Goal: Transaction & Acquisition: Purchase product/service

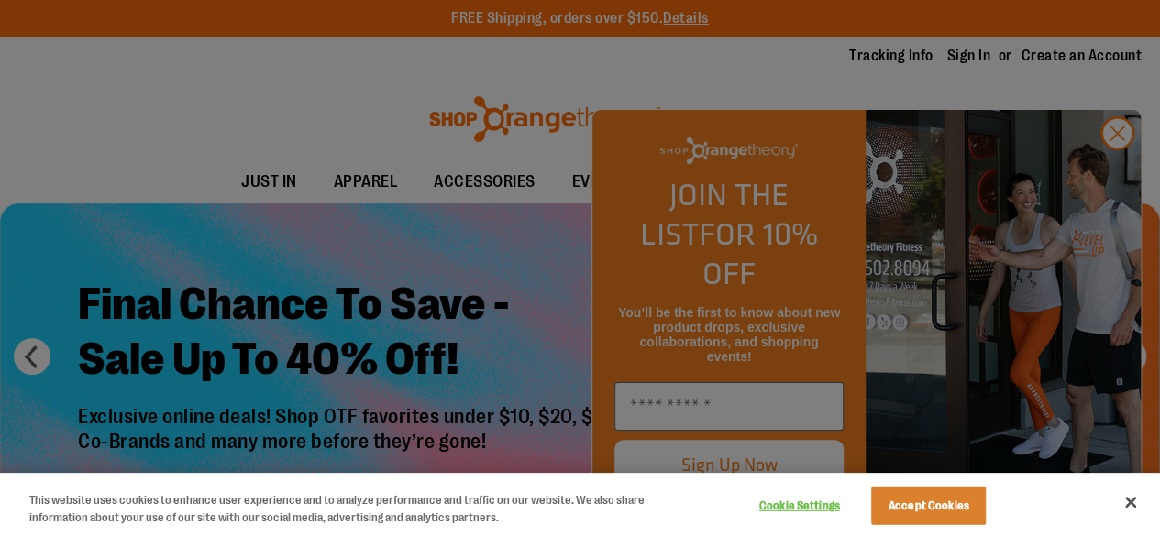
click at [1111, 171] on div at bounding box center [580, 268] width 1160 height 536
click at [1100, 180] on div at bounding box center [580, 268] width 1160 height 536
click at [1108, 177] on div at bounding box center [580, 268] width 1160 height 536
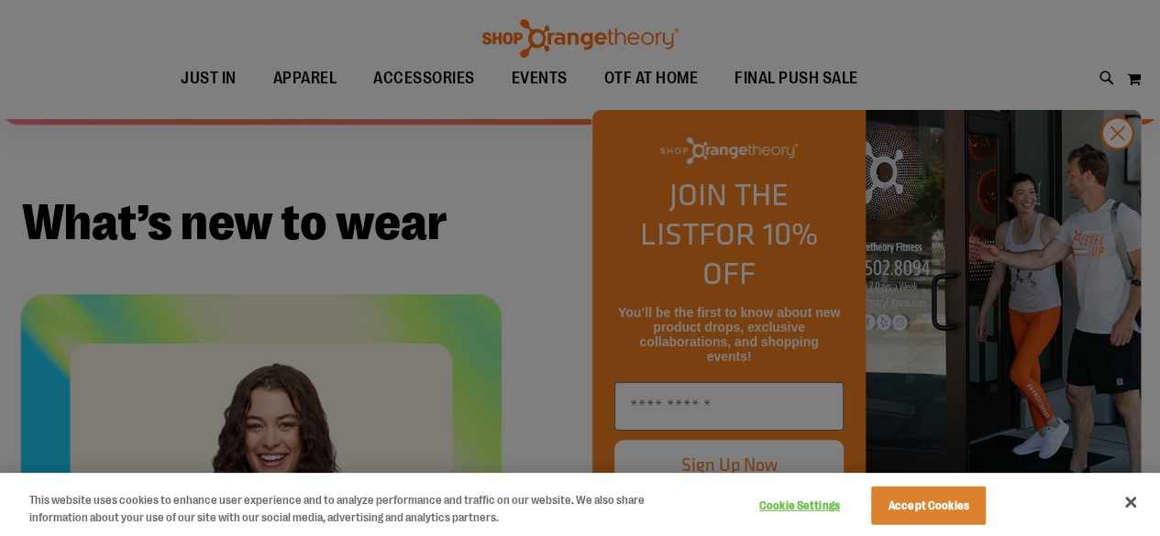
scroll to position [917, 0]
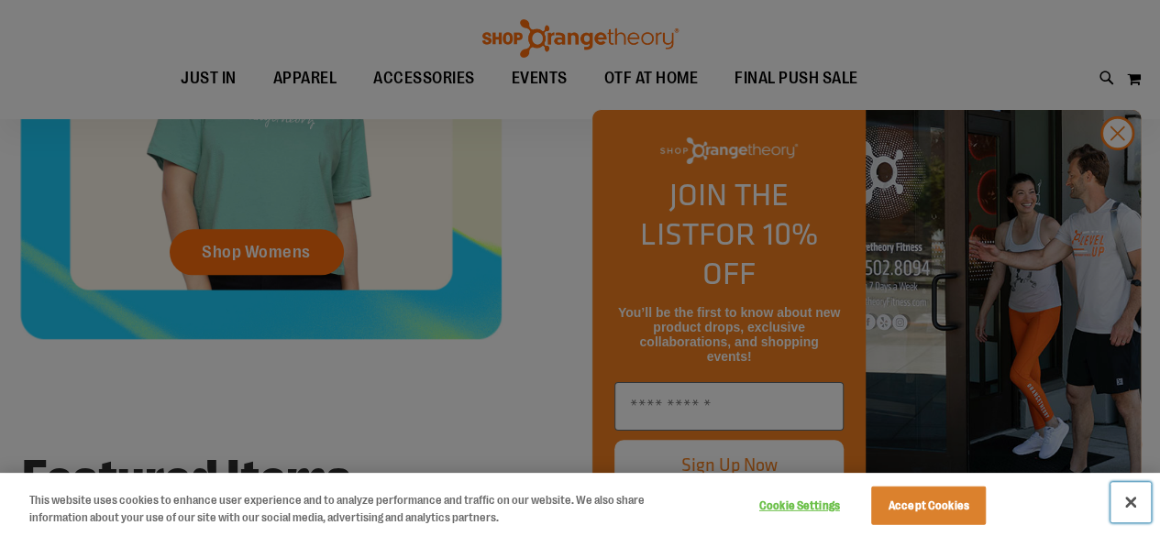
click at [1136, 503] on button "Close" at bounding box center [1131, 502] width 40 height 40
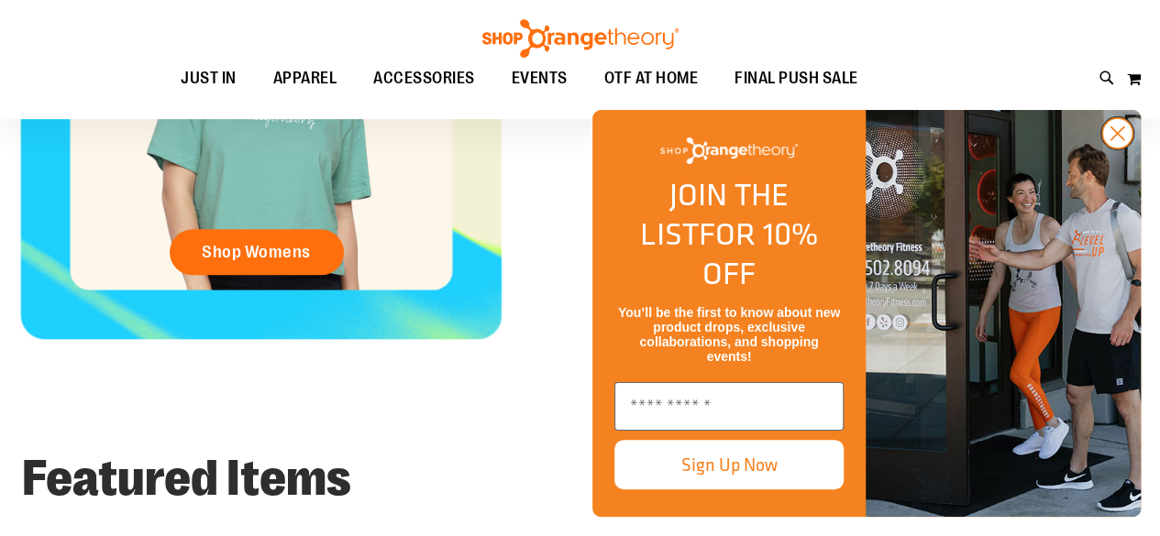
click at [1113, 149] on circle "Close dialog" at bounding box center [1117, 133] width 30 height 30
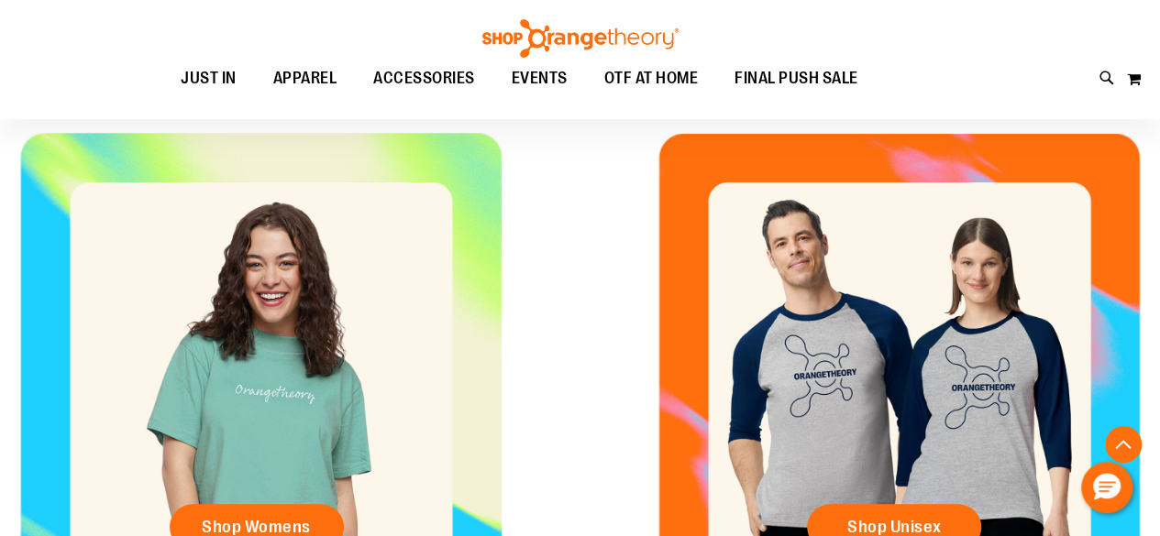
scroll to position [275, 0]
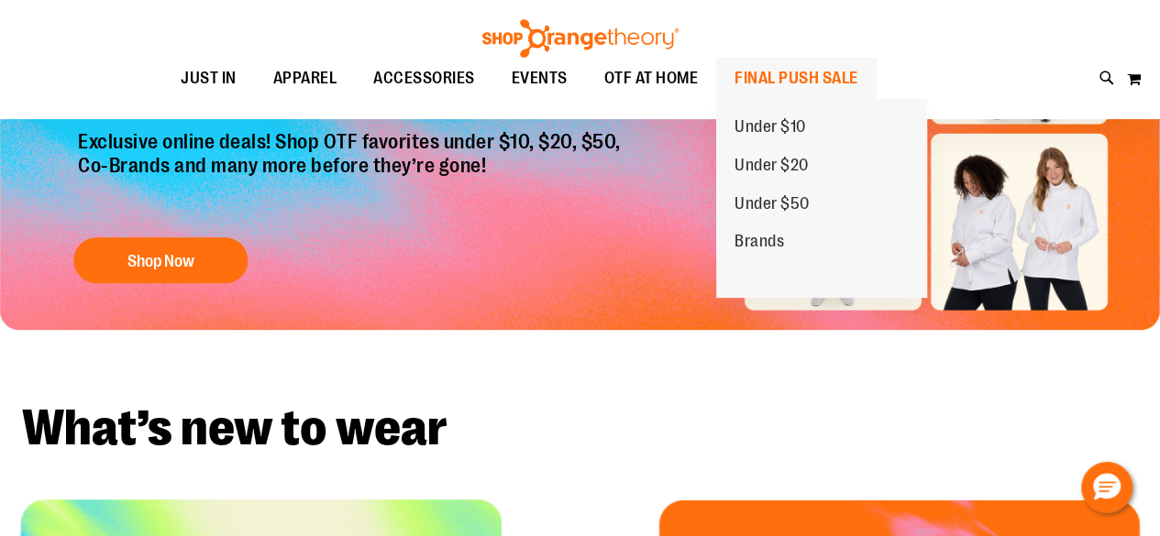
click at [777, 83] on span "FINAL PUSH SALE" at bounding box center [797, 78] width 124 height 41
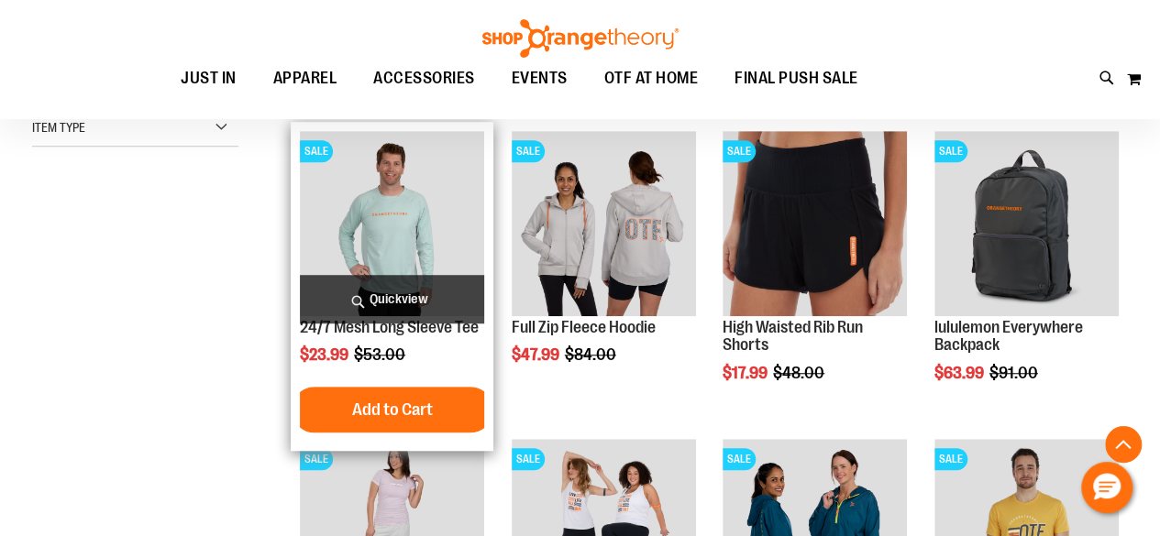
scroll to position [825, 0]
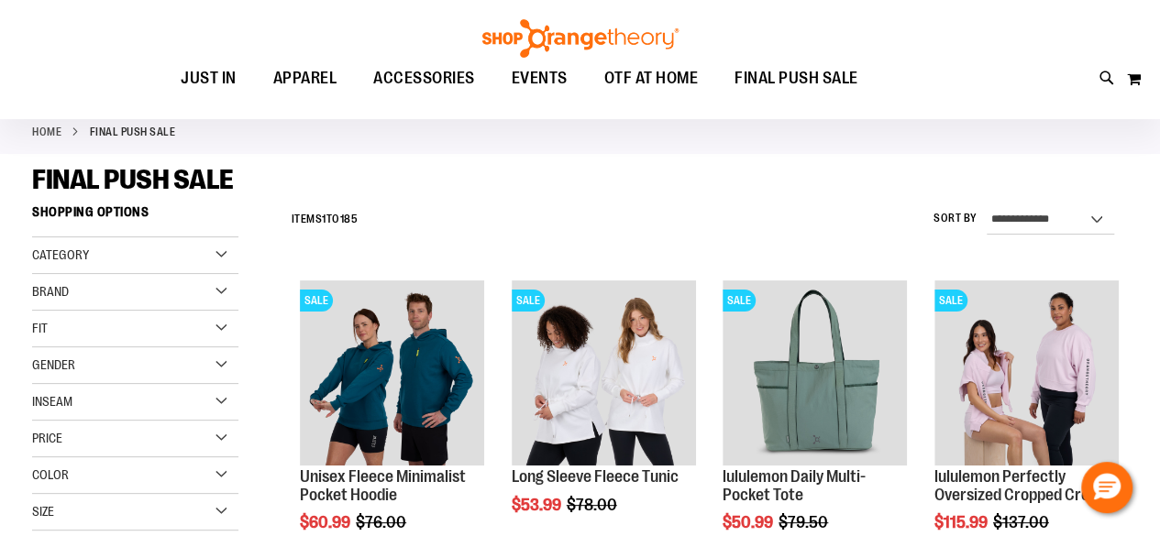
scroll to position [183, 0]
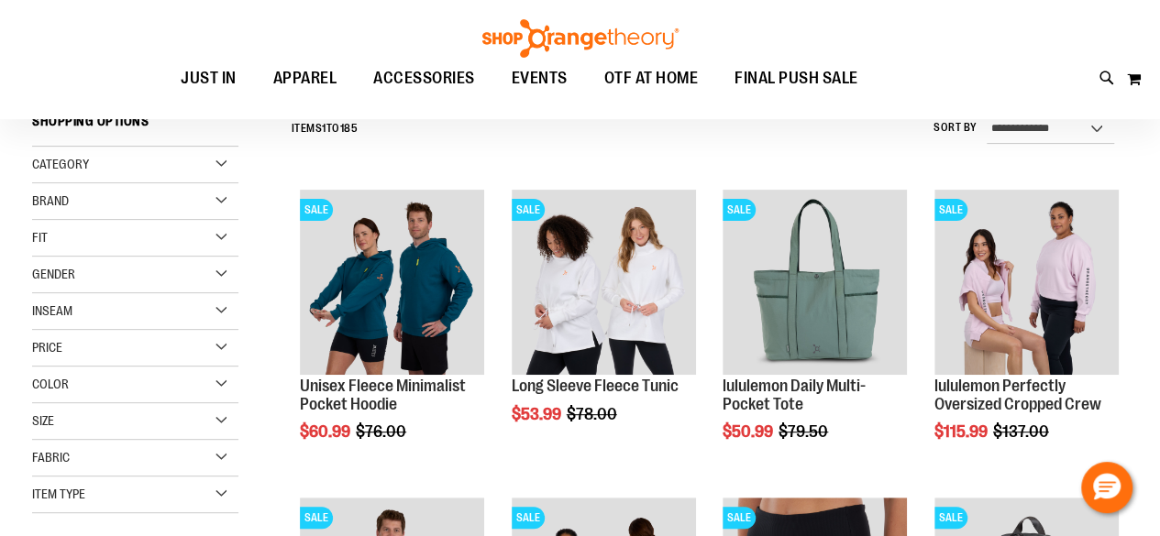
click at [131, 279] on div "Gender" at bounding box center [135, 275] width 206 height 37
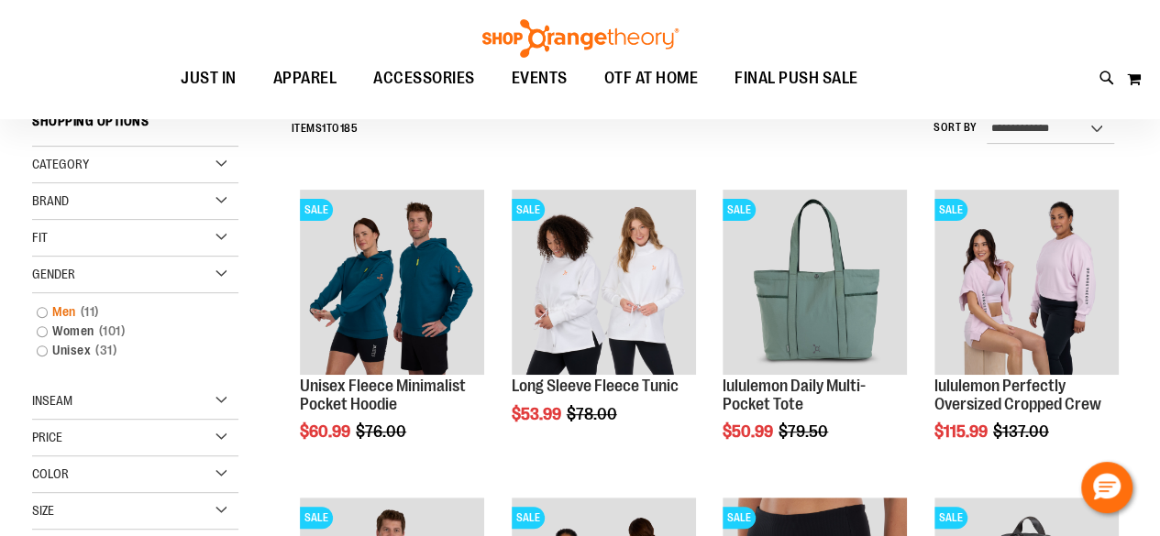
click at [103, 305] on span "11 items" at bounding box center [90, 312] width 28 height 19
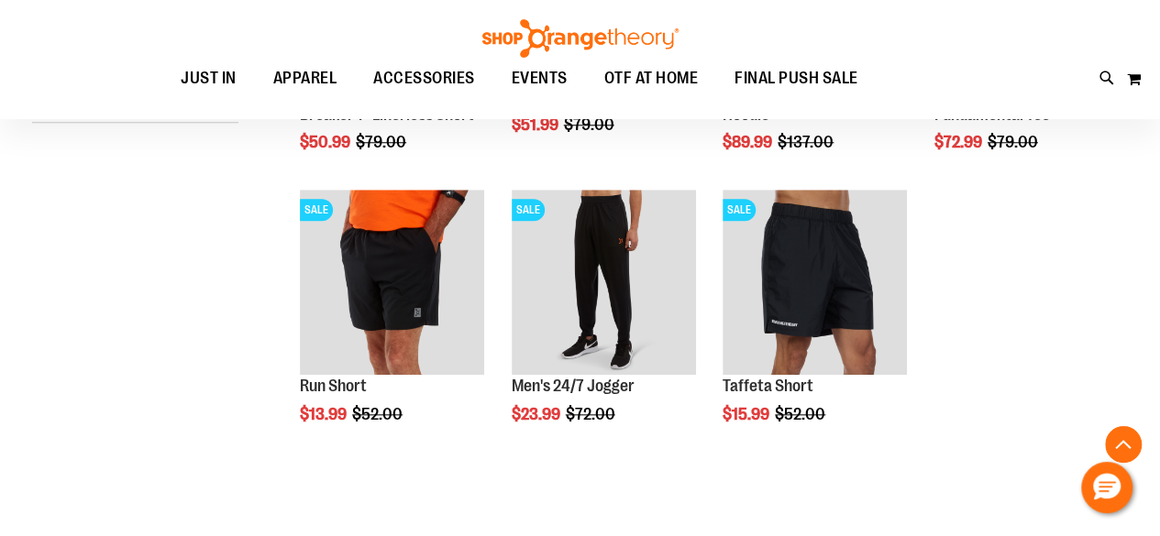
scroll to position [765, 0]
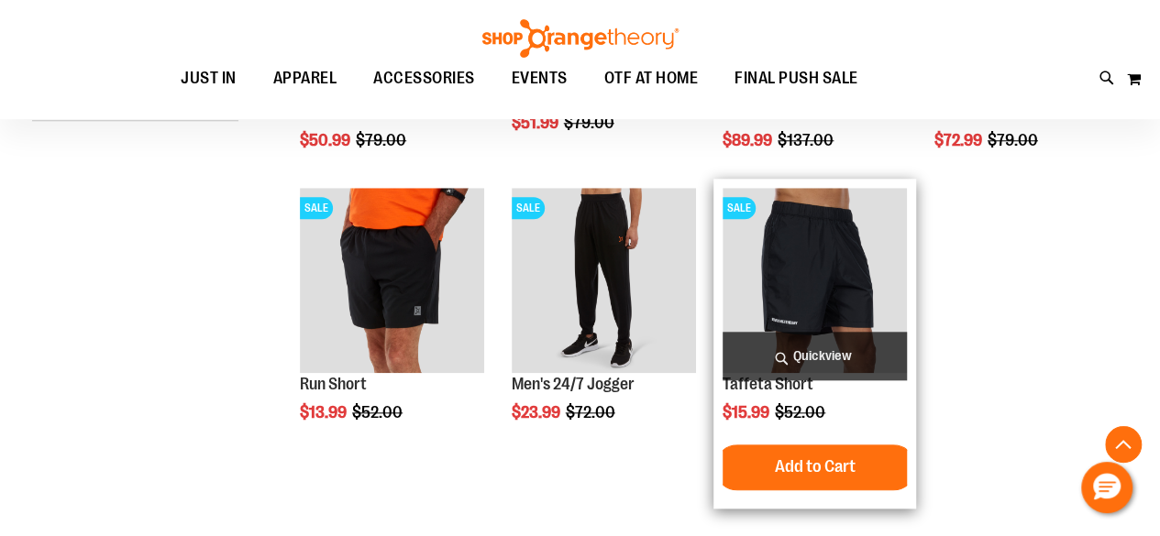
click at [839, 240] on img "product" at bounding box center [815, 280] width 184 height 184
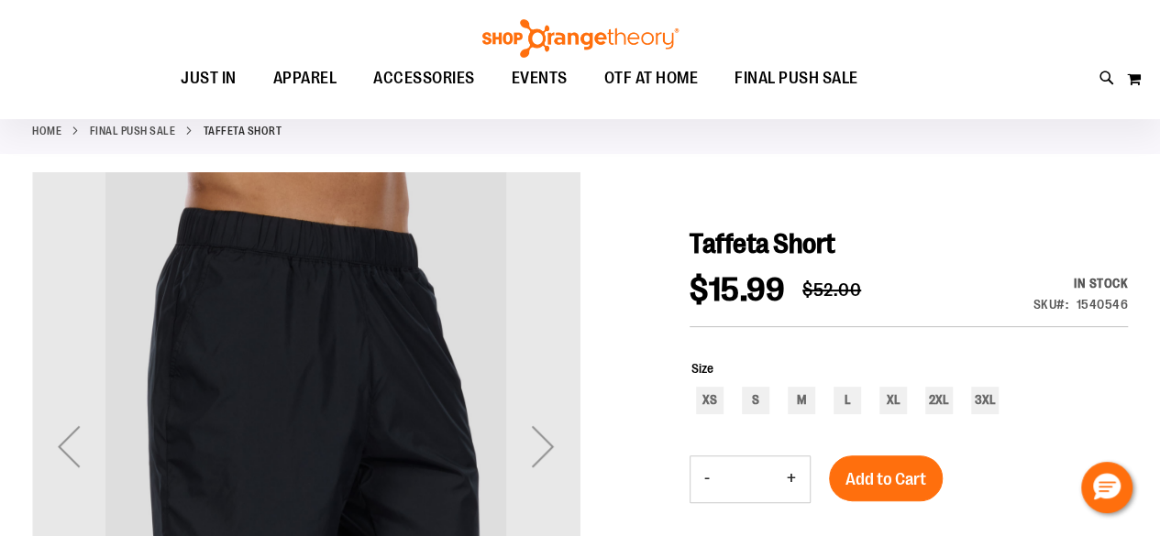
scroll to position [92, 0]
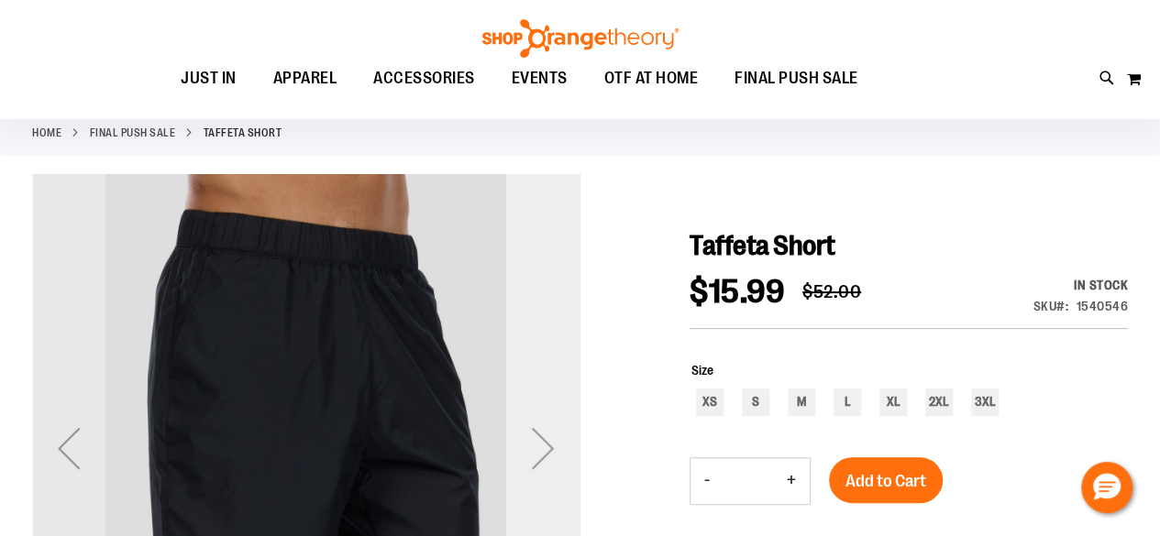
click at [548, 445] on div "Next" at bounding box center [542, 448] width 73 height 73
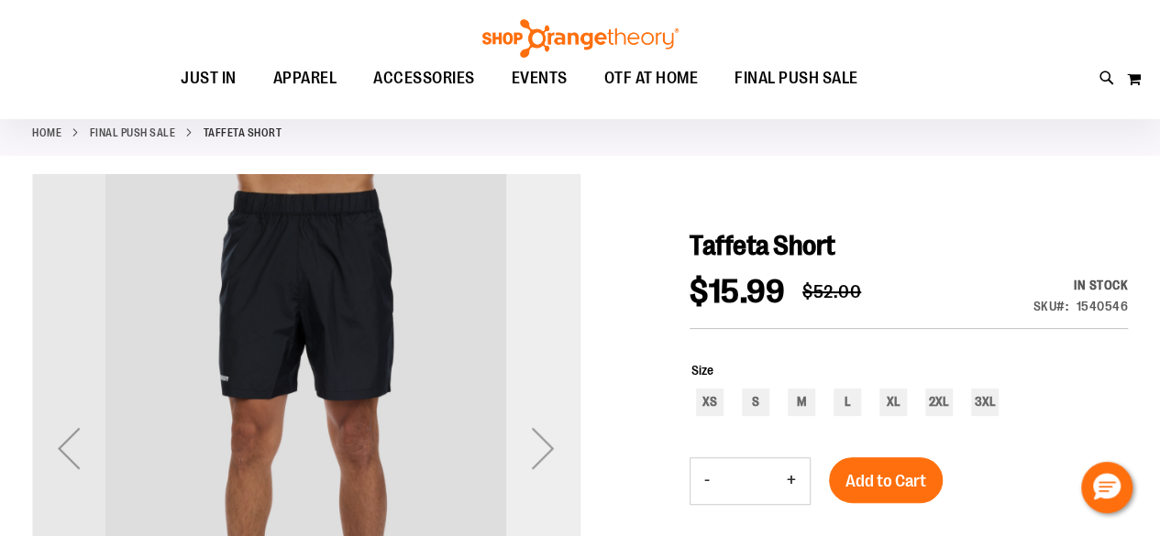
click at [547, 445] on div "Next" at bounding box center [542, 448] width 73 height 73
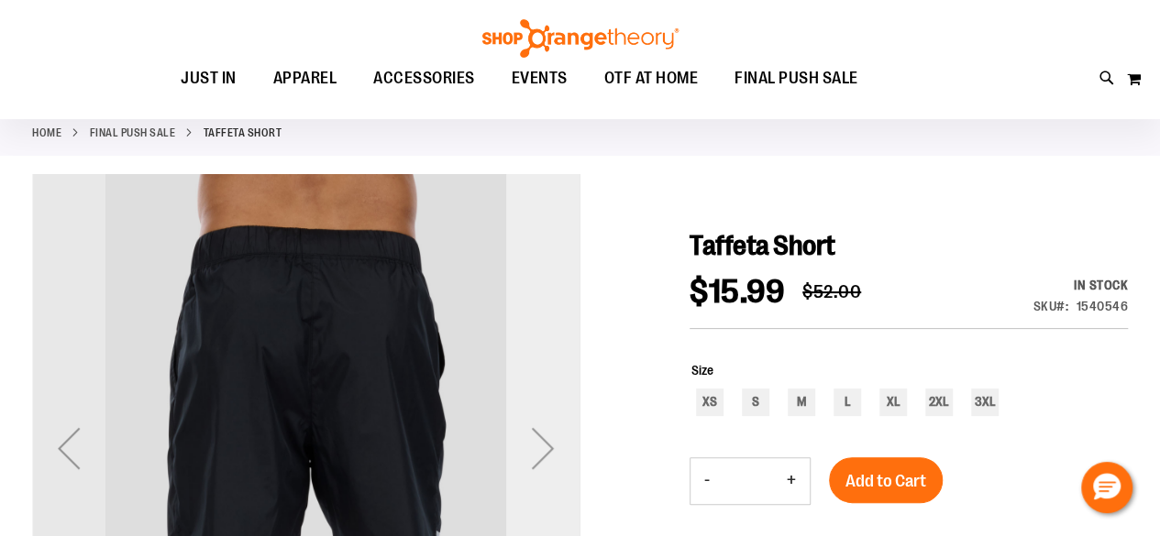
click at [547, 445] on div "Next" at bounding box center [542, 448] width 73 height 73
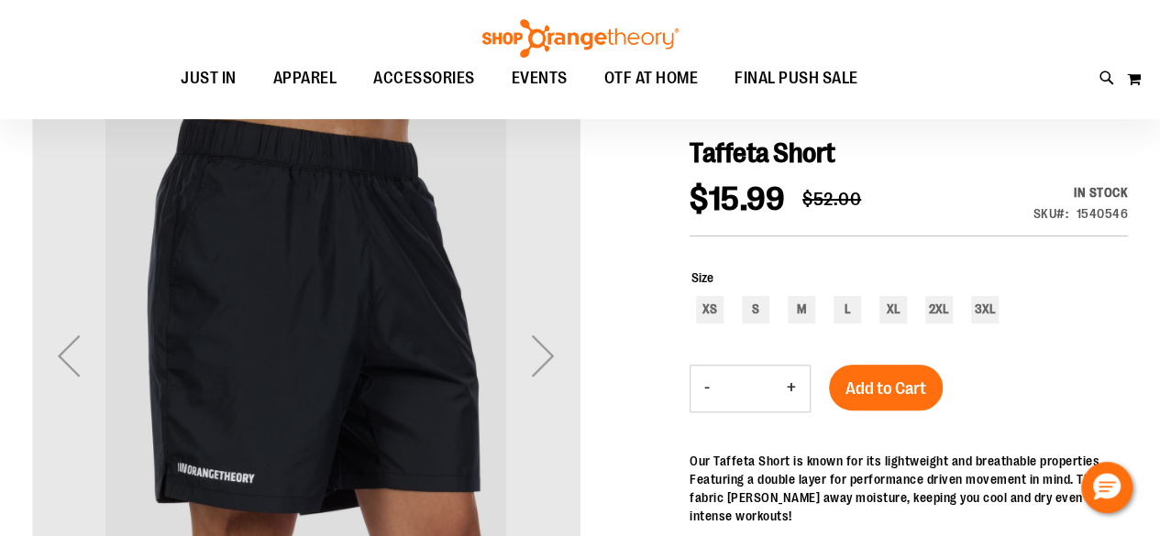
scroll to position [183, 0]
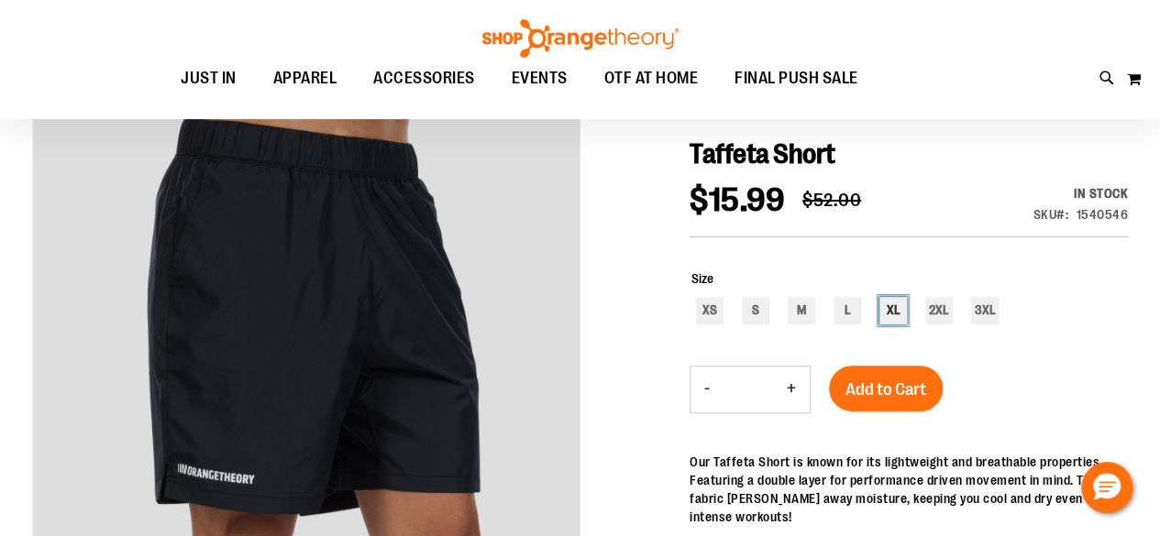
click at [898, 315] on div "XL" at bounding box center [893, 311] width 28 height 28
type input "***"
click at [870, 390] on span "Add to Cart" at bounding box center [886, 390] width 81 height 20
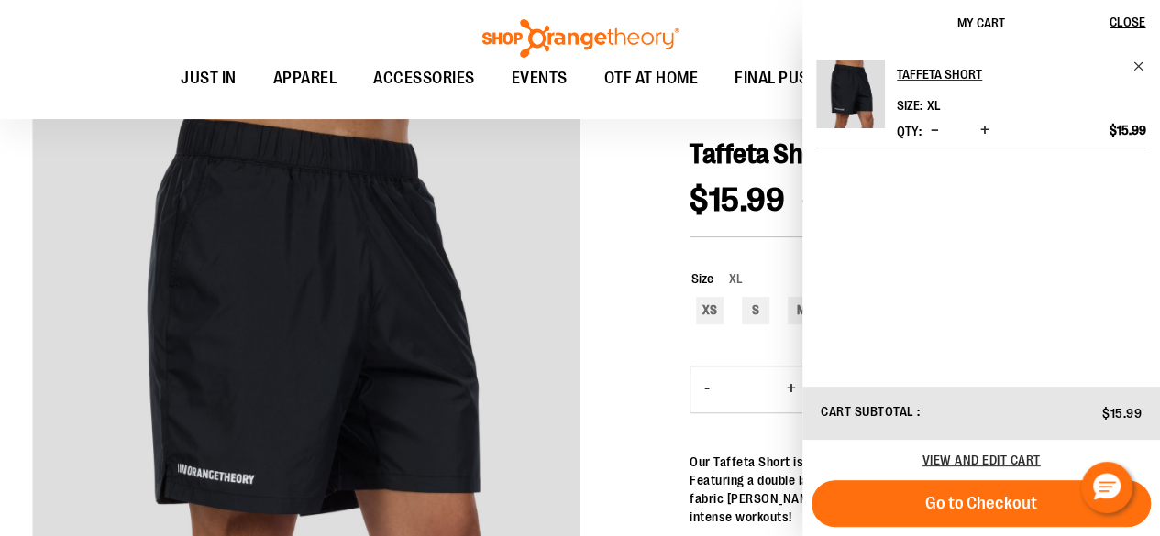
click at [619, 357] on div at bounding box center [580, 483] width 1096 height 801
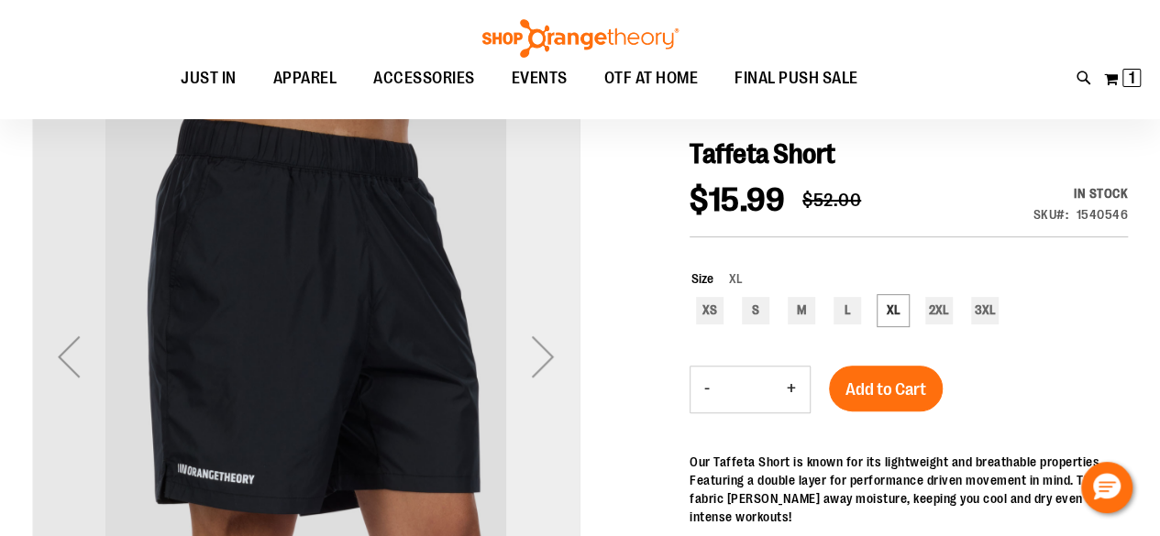
click at [554, 351] on div "Next" at bounding box center [542, 356] width 73 height 73
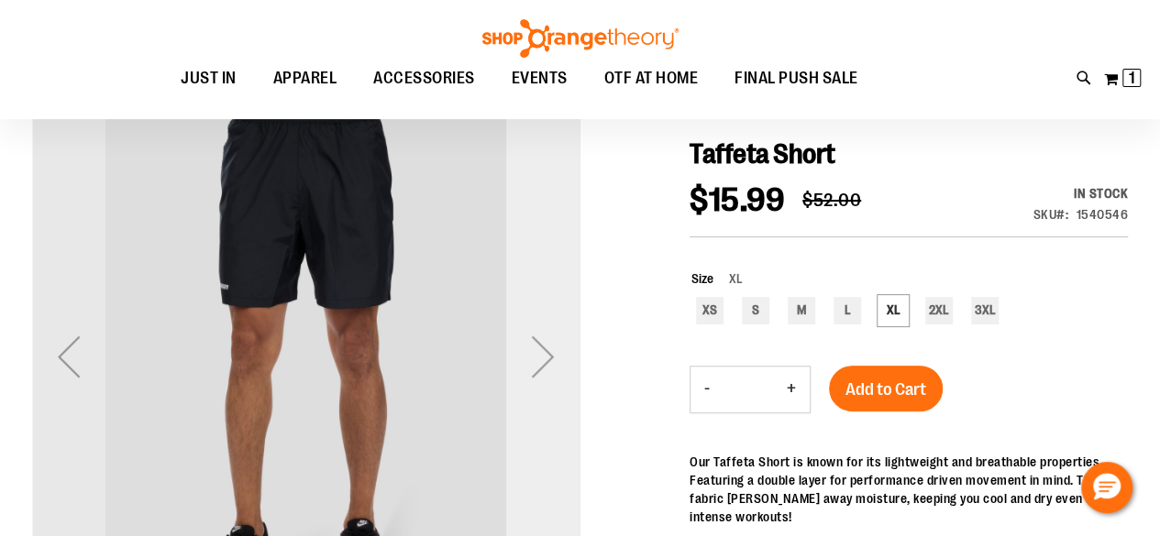
click at [552, 351] on div "Next" at bounding box center [542, 356] width 73 height 73
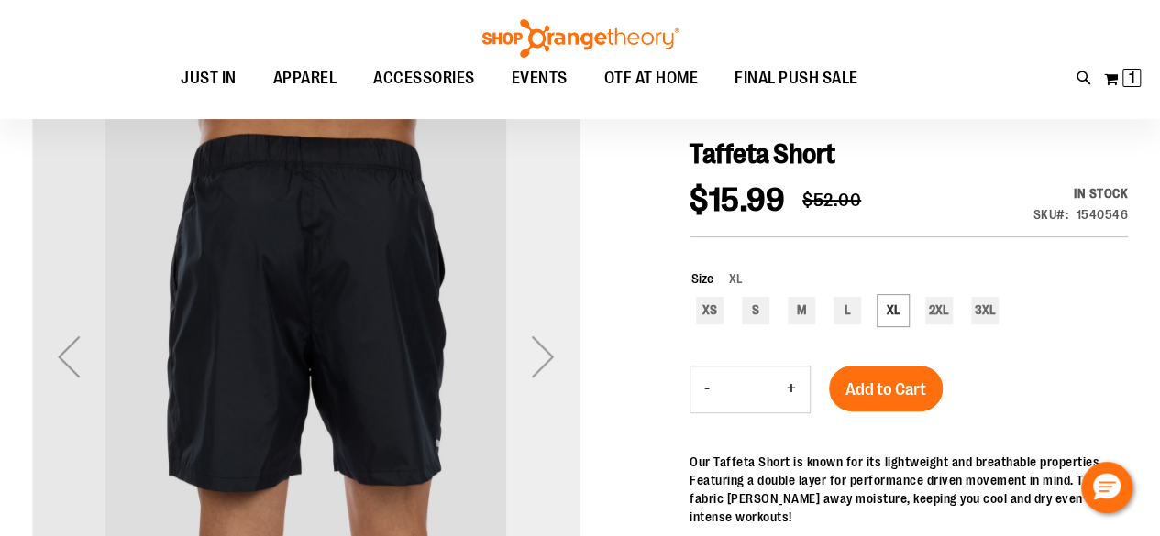
click at [552, 351] on div "Next" at bounding box center [542, 356] width 73 height 73
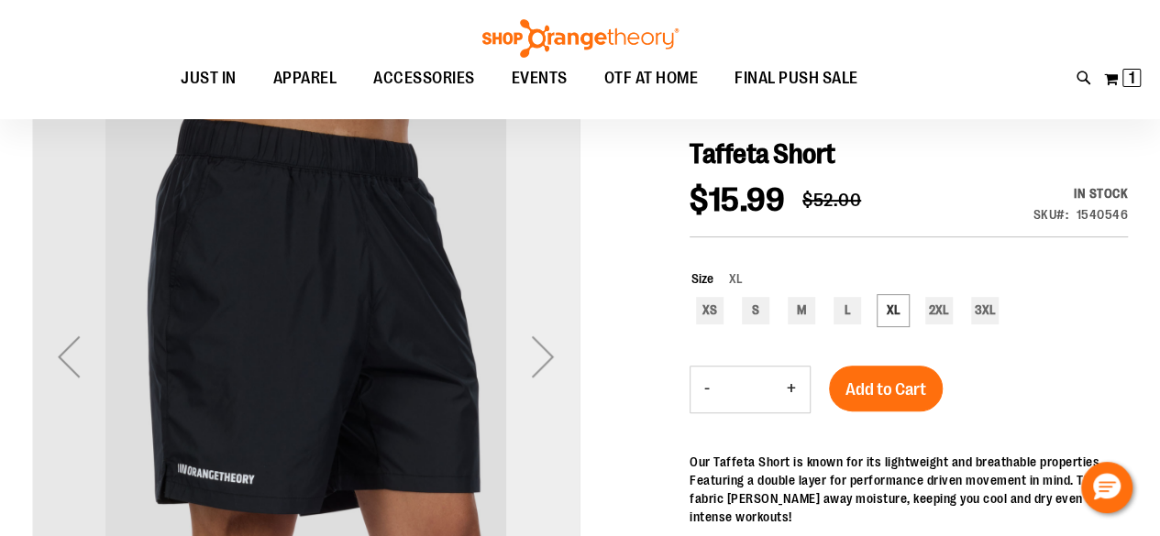
click at [552, 351] on div "Next" at bounding box center [542, 356] width 73 height 73
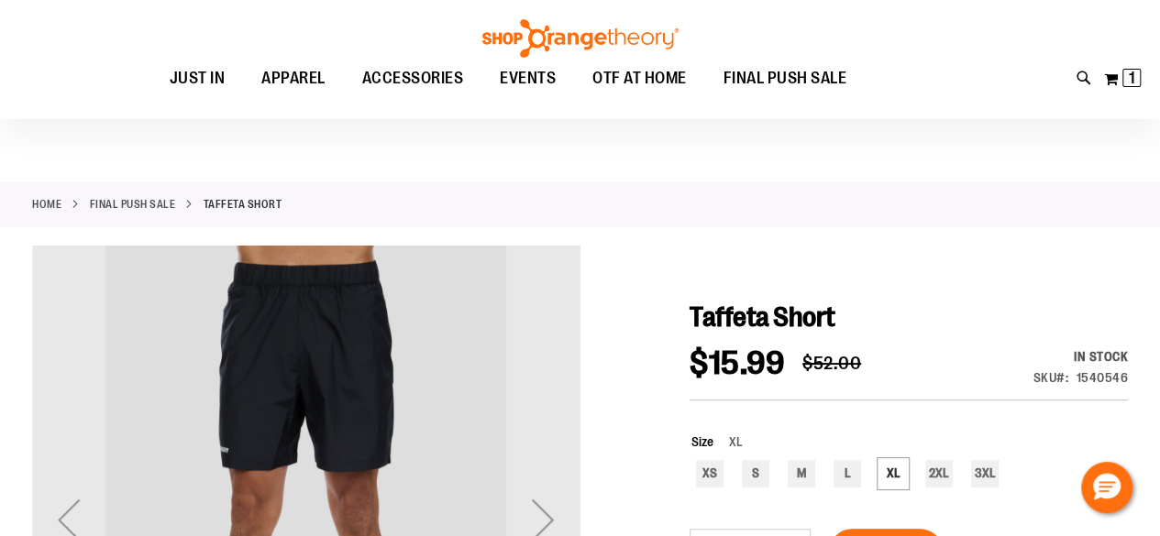
scroll to position [0, 0]
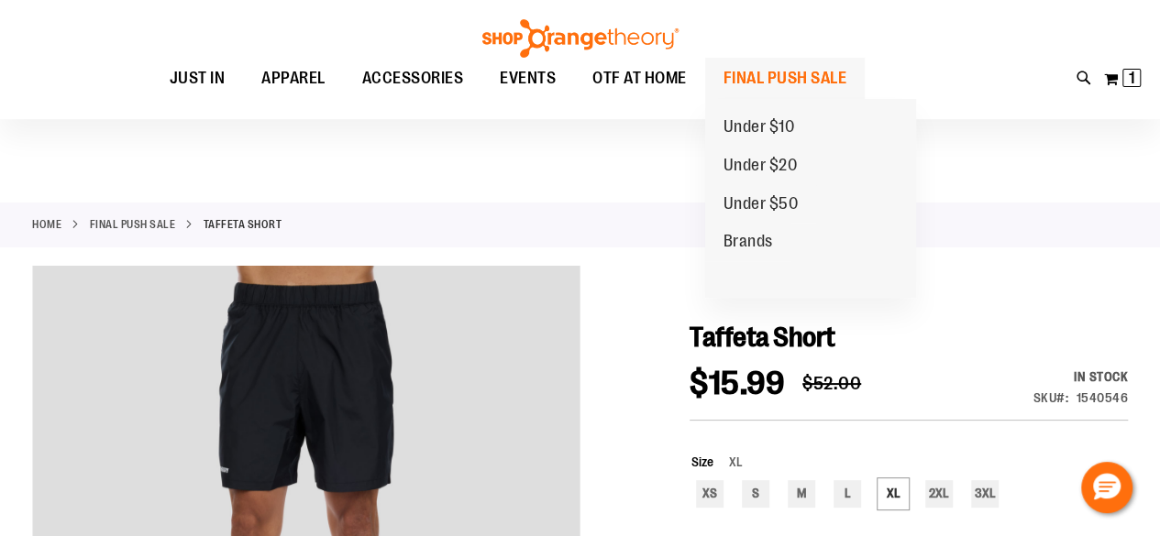
click at [770, 76] on span "FINAL PUSH SALE" at bounding box center [786, 78] width 124 height 41
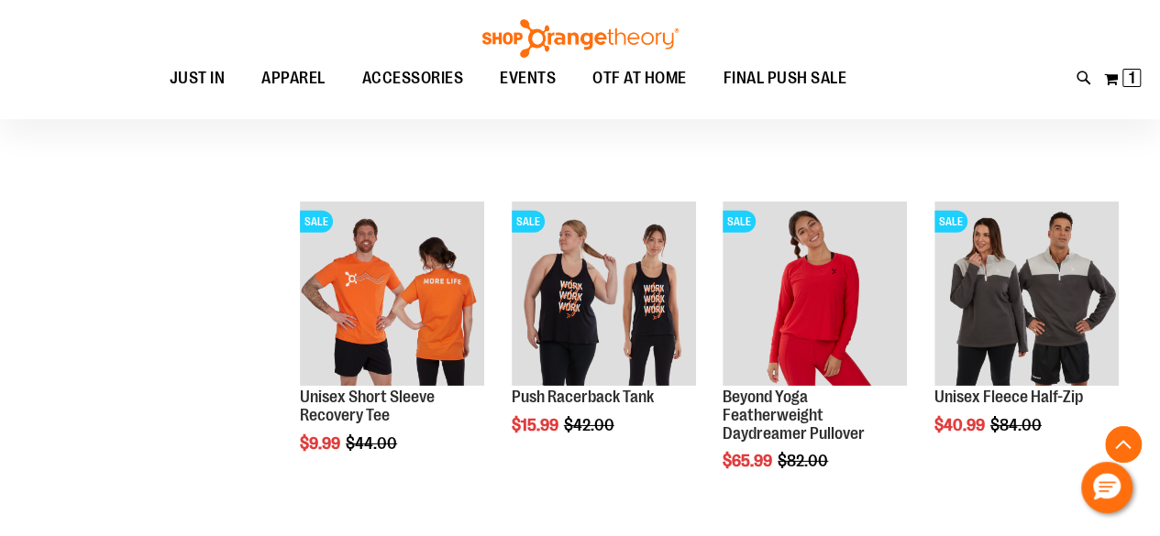
scroll to position [2835, 0]
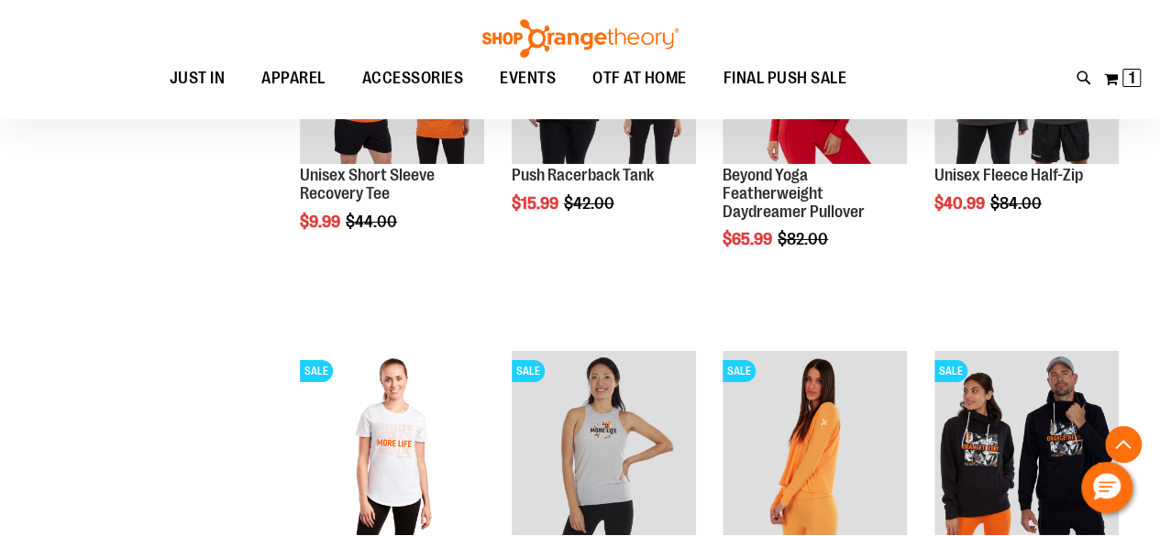
scroll to position [3067, 0]
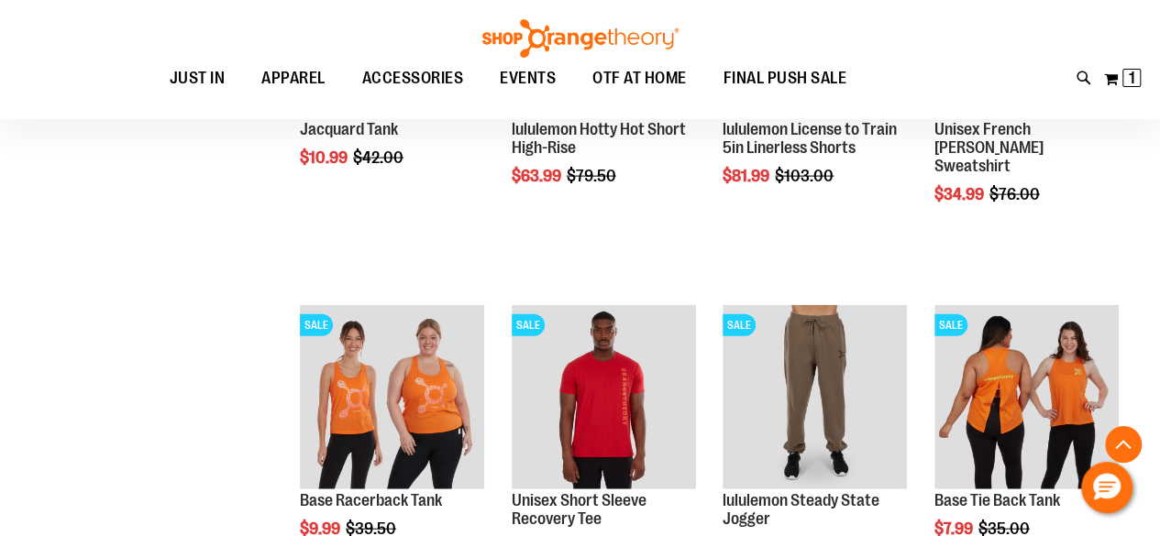
scroll to position [1923, 0]
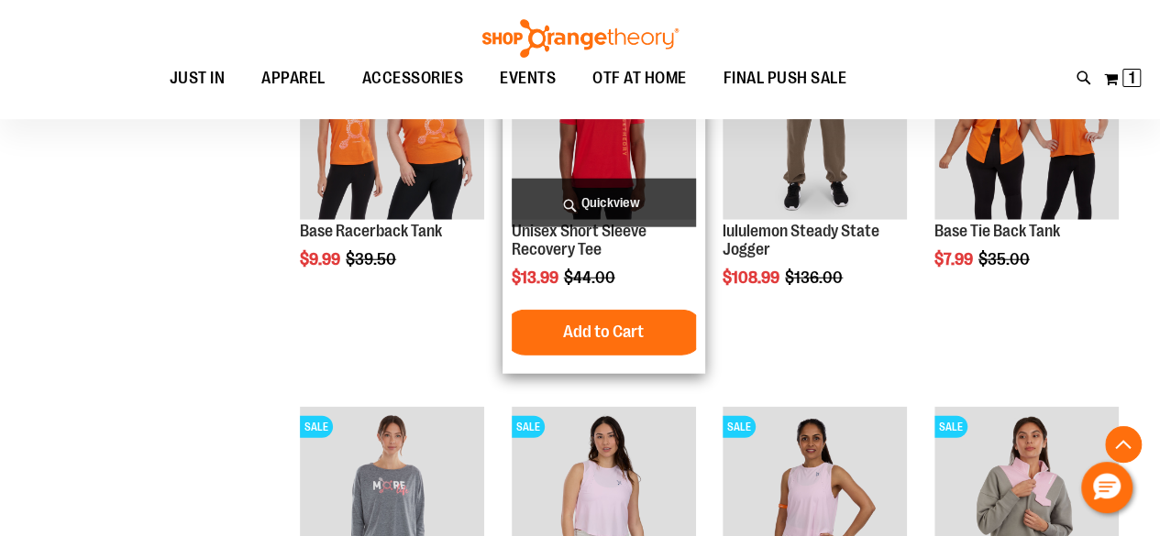
scroll to position [2205, 0]
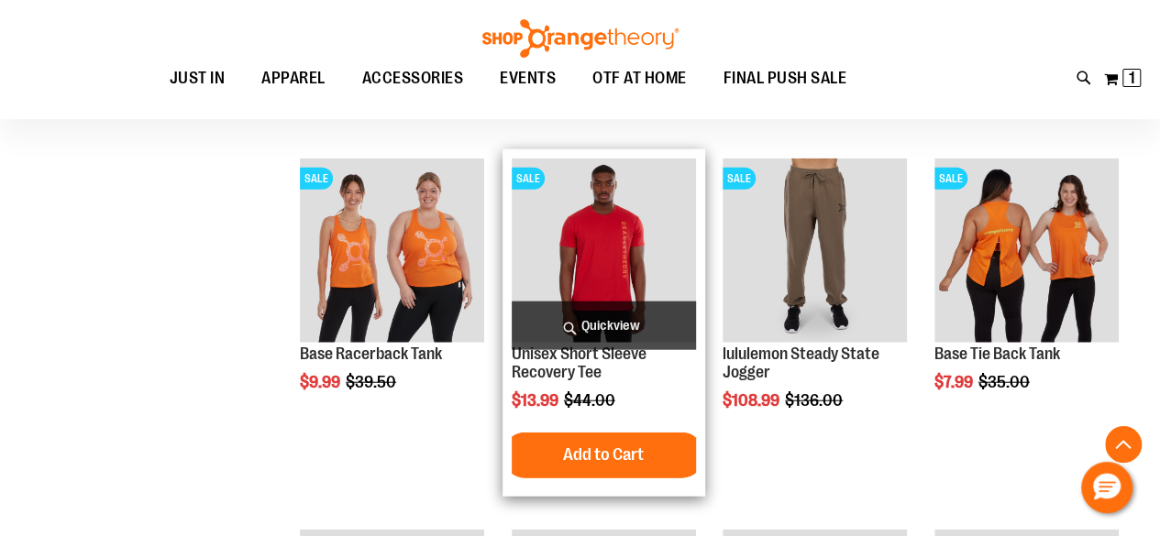
scroll to position [2073, 0]
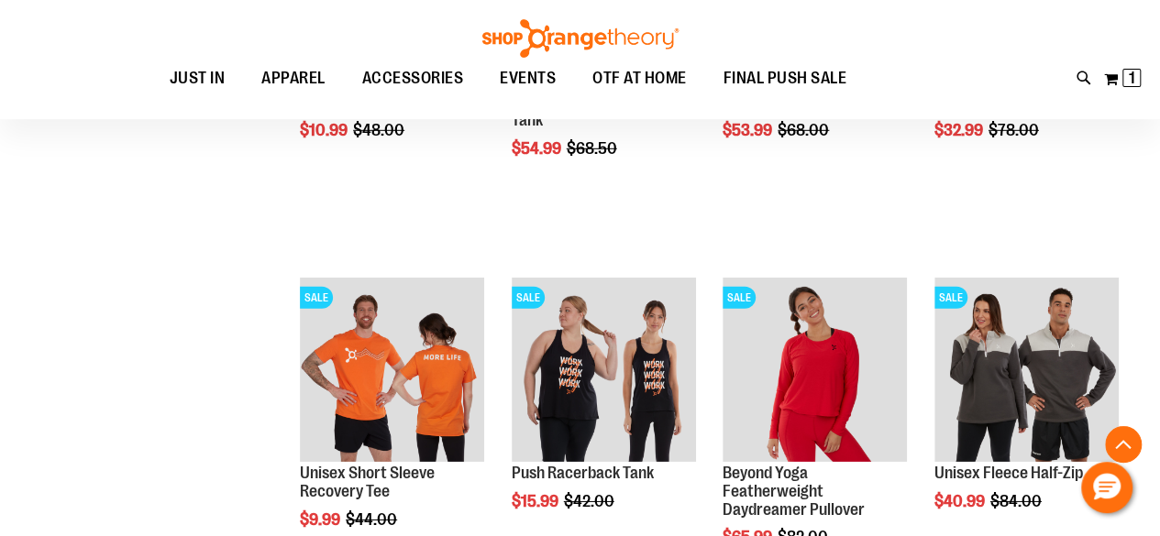
scroll to position [2783, 0]
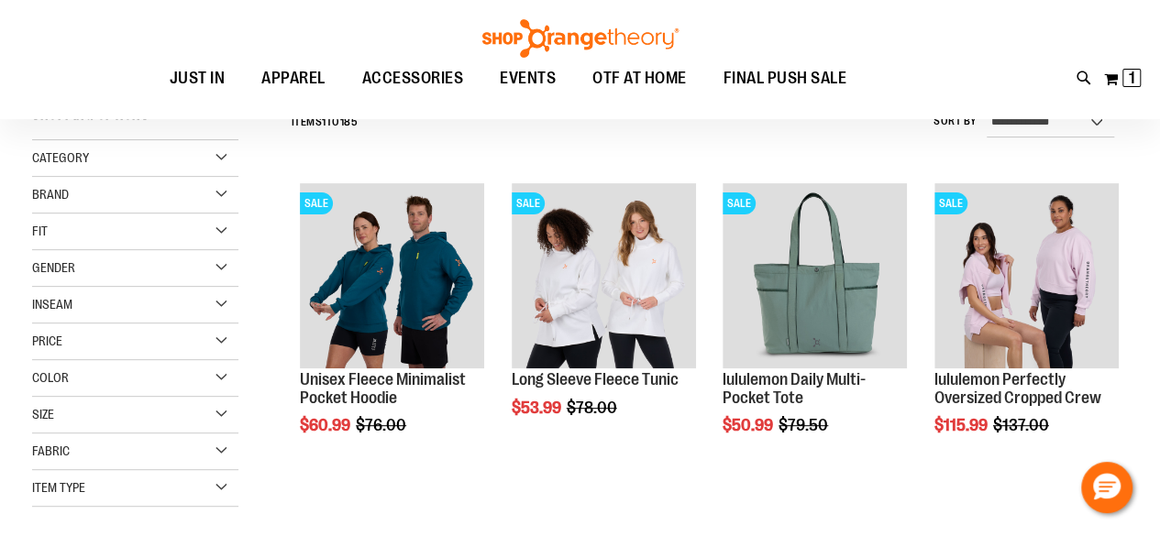
scroll to position [189, 0]
